Goal: Communication & Community: Answer question/provide support

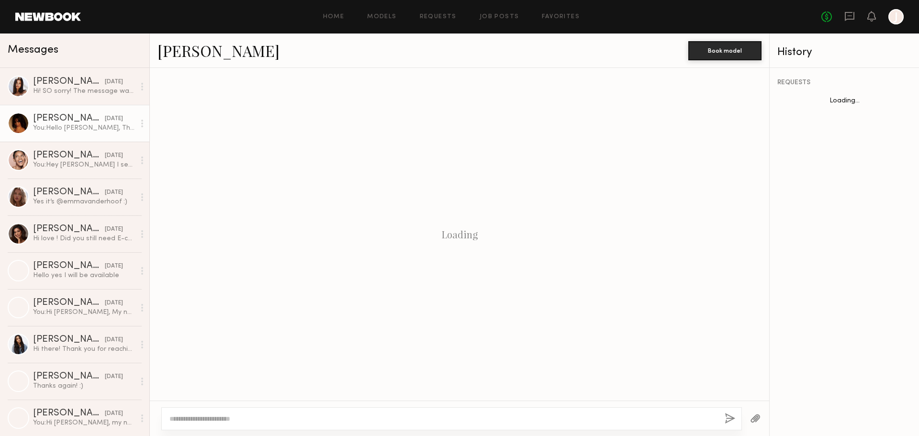
scroll to position [178, 0]
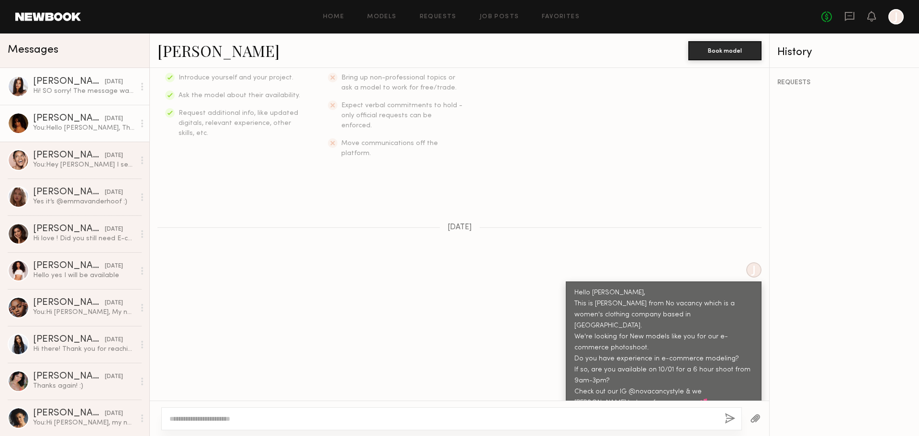
click at [67, 99] on link "[PERSON_NAME] [DATE] Hi! SO sorry! The message was in my hidden requests!" at bounding box center [74, 86] width 149 height 37
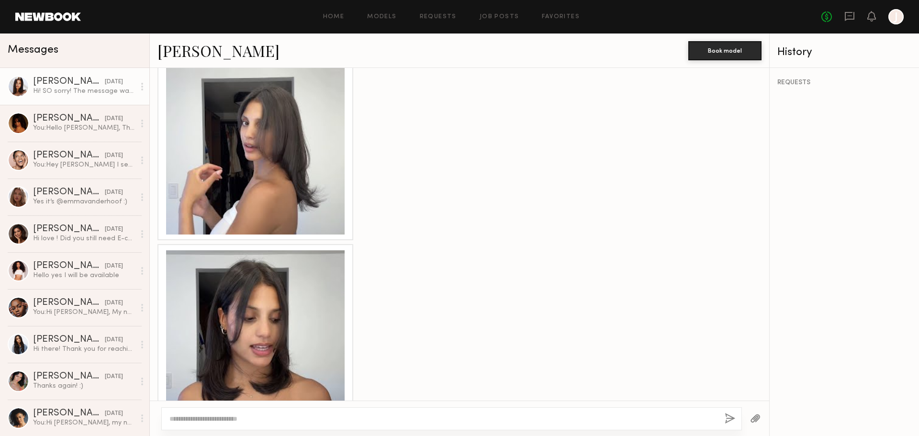
scroll to position [939, 0]
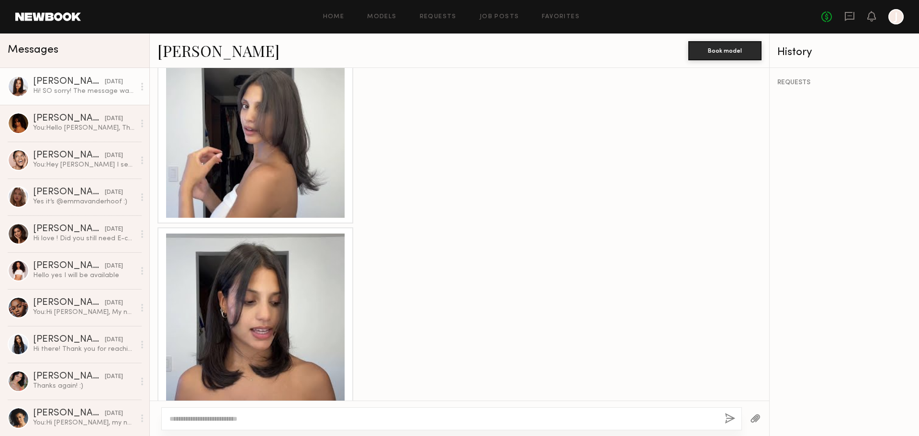
click at [315, 307] on div at bounding box center [255, 323] width 179 height 179
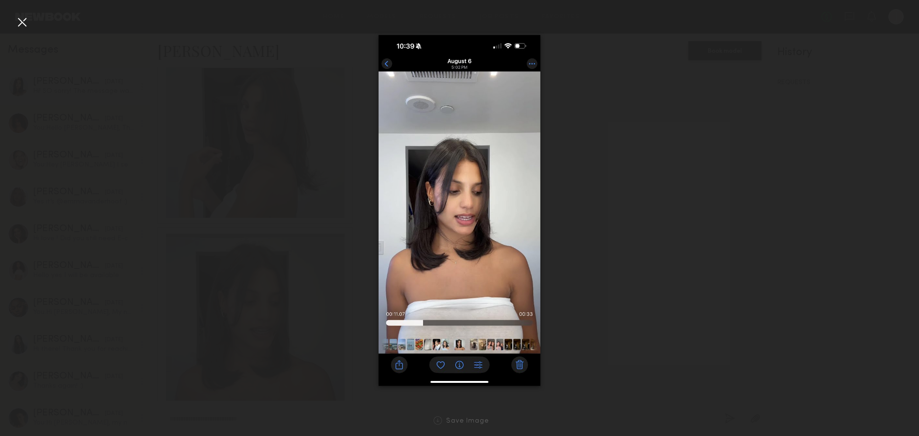
click at [645, 235] on div at bounding box center [459, 210] width 919 height 390
click at [265, 301] on div at bounding box center [459, 210] width 919 height 390
drag, startPoint x: 361, startPoint y: 316, endPoint x: 388, endPoint y: 307, distance: 28.9
click at [364, 314] on div at bounding box center [459, 210] width 919 height 390
click at [23, 17] on div at bounding box center [21, 21] width 15 height 15
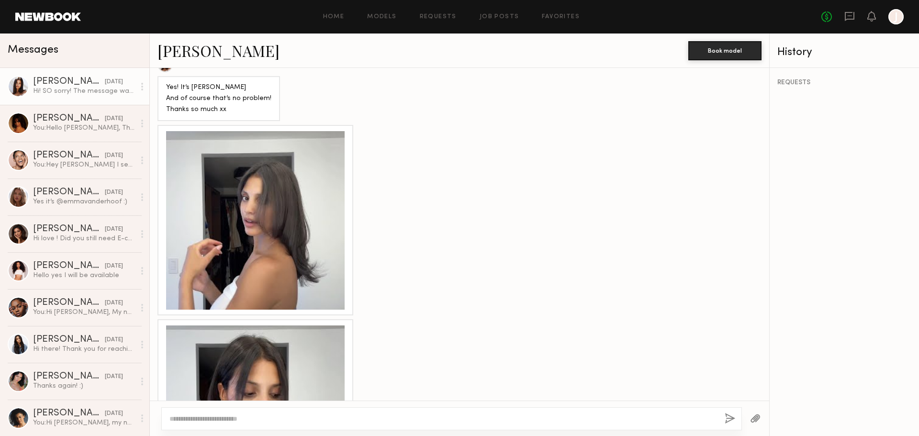
scroll to position [843, 0]
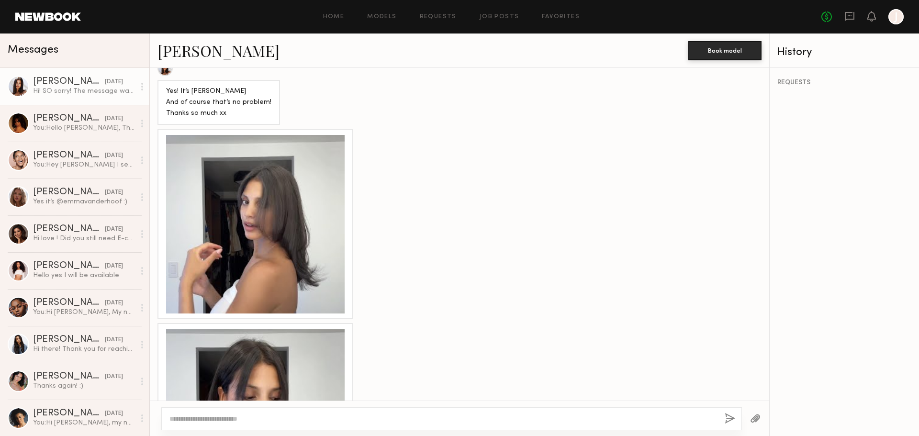
click at [296, 237] on div at bounding box center [255, 224] width 179 height 179
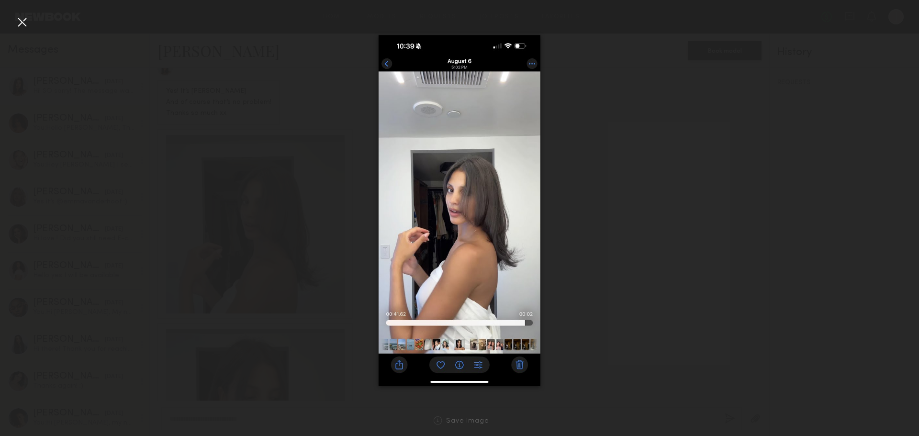
click at [24, 22] on div at bounding box center [21, 21] width 15 height 15
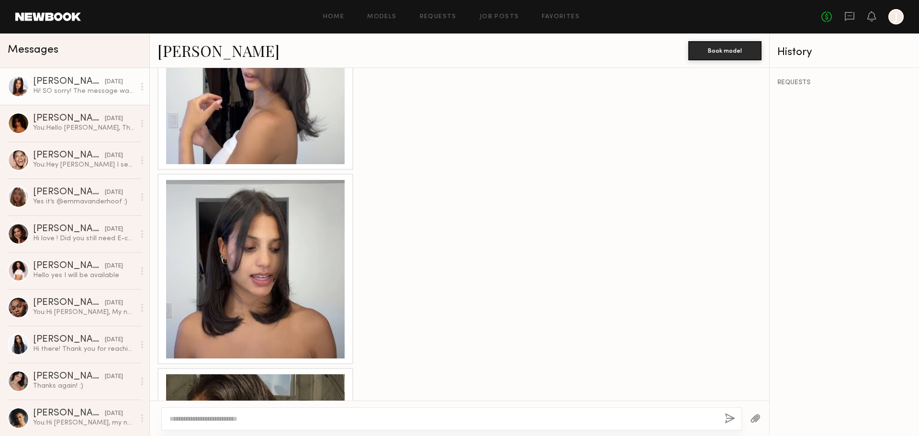
scroll to position [1083, 0]
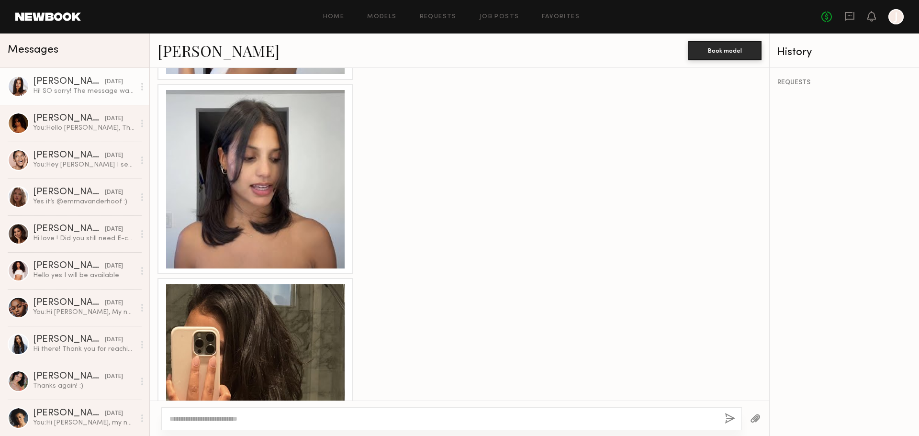
click at [283, 323] on div at bounding box center [255, 373] width 179 height 179
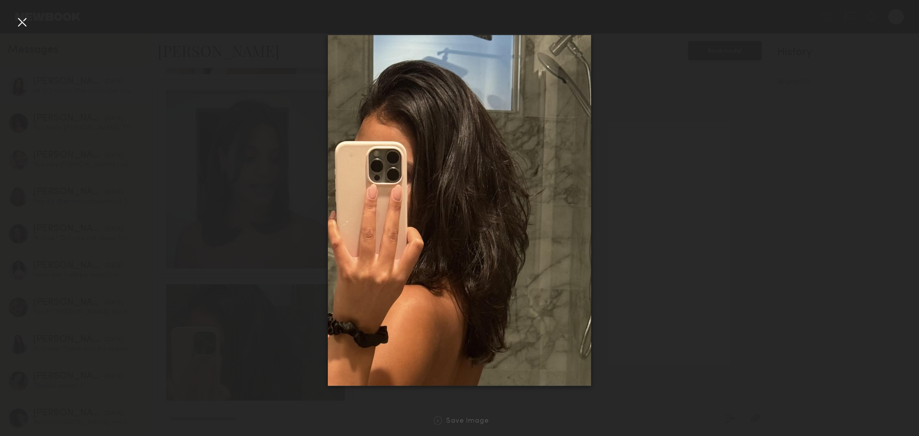
click at [21, 19] on div at bounding box center [21, 21] width 15 height 15
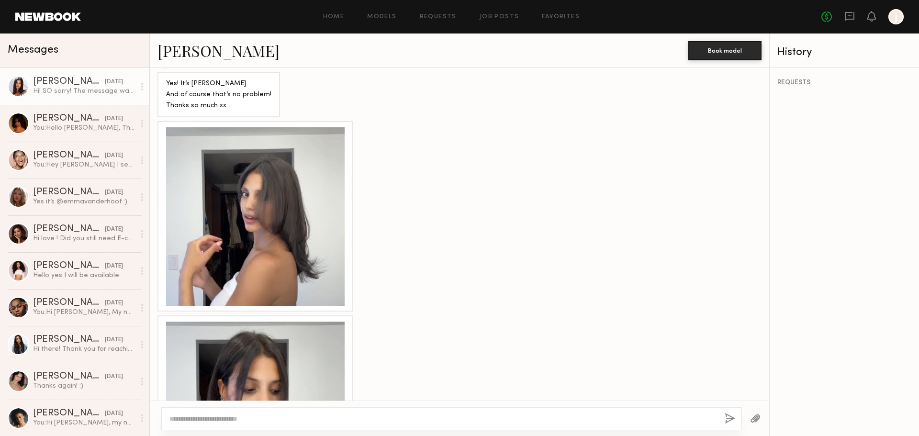
scroll to position [843, 0]
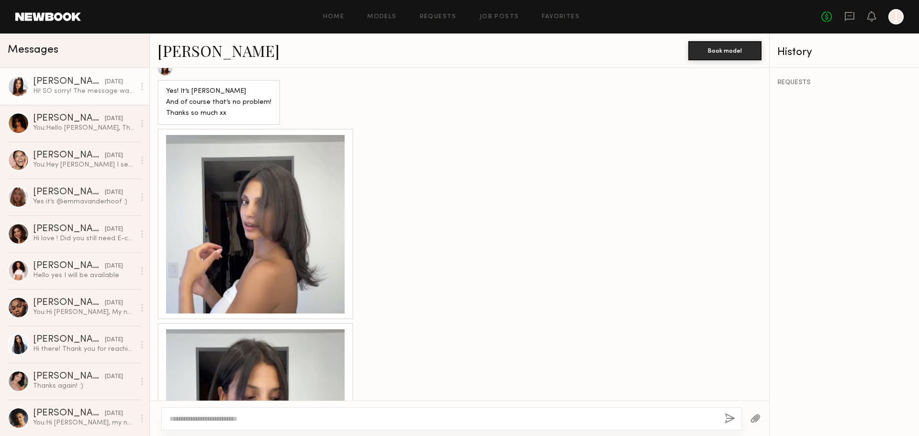
click at [277, 204] on div at bounding box center [255, 224] width 179 height 179
